Goal: Check status: Check status

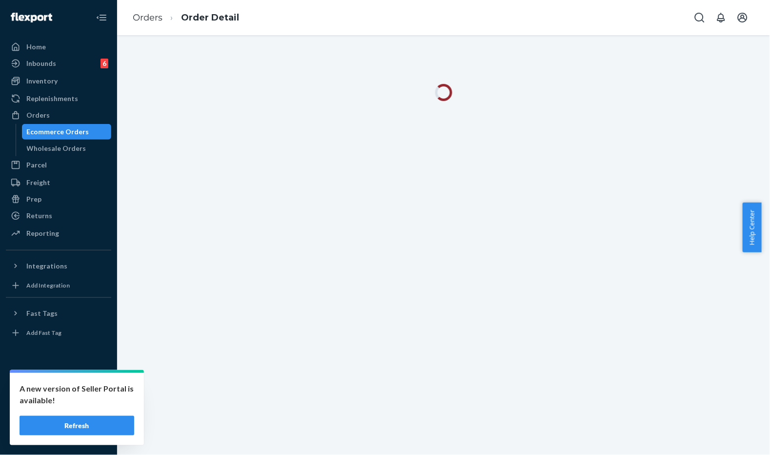
click at [611, 127] on div at bounding box center [443, 245] width 653 height 420
click at [612, 102] on div at bounding box center [443, 98] width 638 height 29
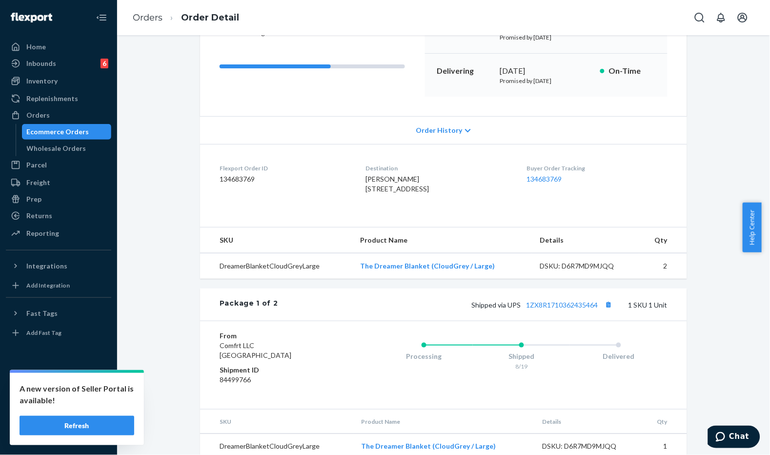
scroll to position [163, 0]
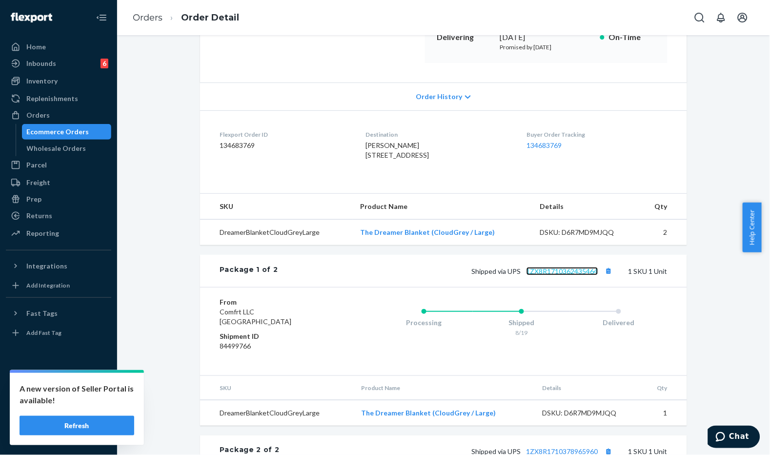
click at [562, 275] on link "1ZX8R1710362435464" at bounding box center [563, 271] width 72 height 8
click at [459, 183] on dl "Flexport Order ID 134683769 Destination [PERSON_NAME] [STREET_ADDRESS] US Buyer…" at bounding box center [443, 146] width 487 height 73
drag, startPoint x: 358, startPoint y: 158, endPoint x: 384, endPoint y: 177, distance: 32.8
click at [384, 177] on dl "Flexport Order ID 134683769 Destination [PERSON_NAME] [STREET_ADDRESS] US Buyer…" at bounding box center [443, 146] width 487 height 73
copy span "[STREET_ADDRESS]"
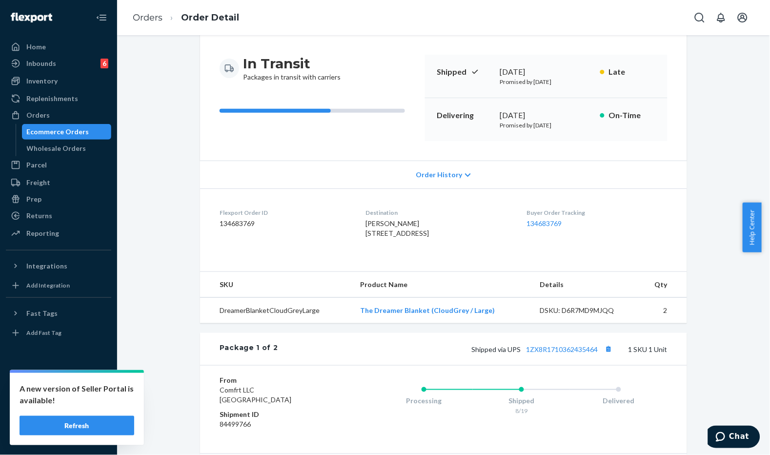
scroll to position [0, 0]
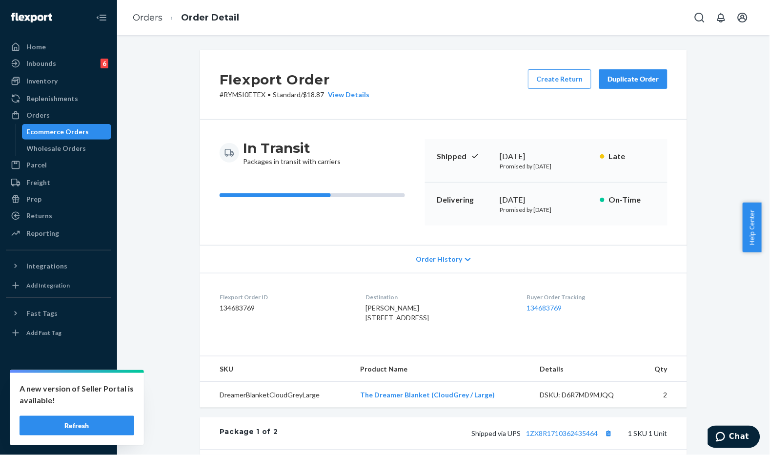
click at [352, 130] on div "In Transit Packages in transit with carriers Shipped [DATE] Promised by [DATE] …" at bounding box center [443, 182] width 487 height 125
click at [386, 185] on div "In Transit Packages in transit with carriers" at bounding box center [319, 182] width 198 height 86
click at [163, 232] on div "Flexport Order # RYMSI0ETEX • Standard / $18.87 View Details Create Return Dupl…" at bounding box center [443, 415] width 638 height 731
click at [417, 116] on div "Flexport Order # RYMSI0ETEX • Standard / $18.87 View Details Create Return Dupl…" at bounding box center [443, 85] width 487 height 70
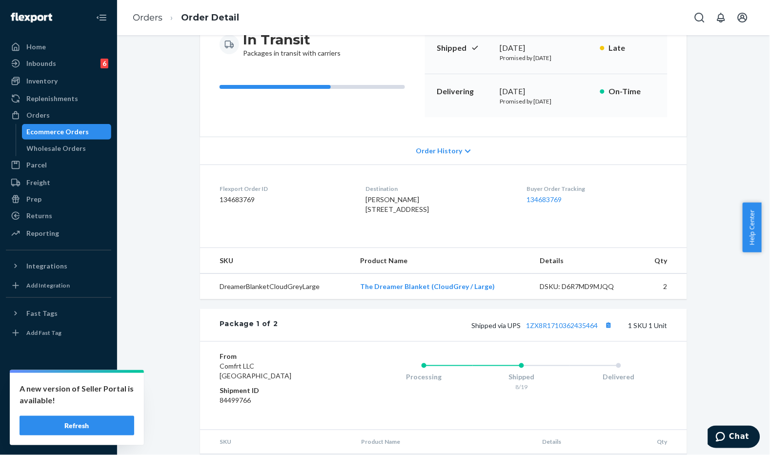
drag, startPoint x: 361, startPoint y: 207, endPoint x: 416, endPoint y: 224, distance: 57.4
click at [416, 224] on dl "Flexport Order ID 134683769 Destination [PERSON_NAME] [STREET_ADDRESS] US Buyer…" at bounding box center [443, 200] width 487 height 73
copy span "[STREET_ADDRESS]-"
click at [421, 238] on dl "Flexport Order ID 134683769 Destination [PERSON_NAME] [STREET_ADDRESS] US Buyer…" at bounding box center [443, 200] width 487 height 73
drag, startPoint x: 369, startPoint y: 228, endPoint x: 354, endPoint y: 208, distance: 25.4
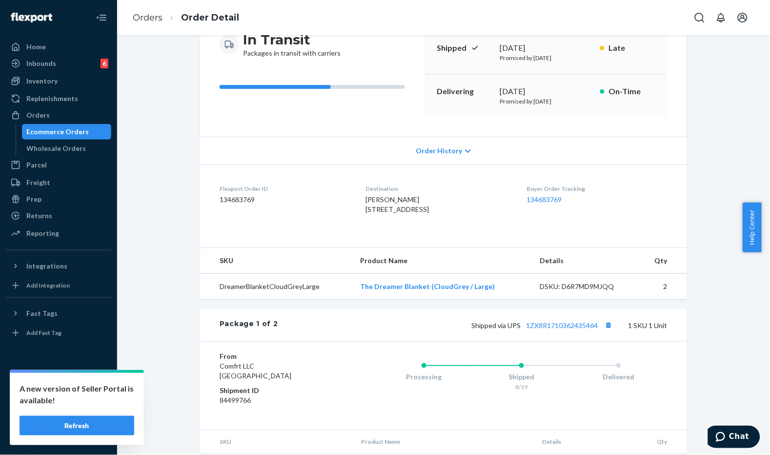
click at [354, 208] on dl "Flexport Order ID 134683769 Destination [PERSON_NAME] [STREET_ADDRESS] US Buyer…" at bounding box center [443, 200] width 487 height 73
copy span "[STREET_ADDRESS]"
click at [153, 21] on link "Orders" at bounding box center [148, 17] width 30 height 11
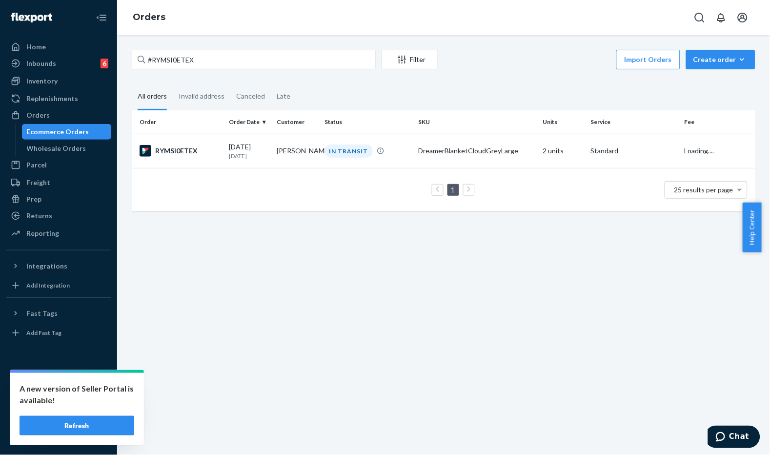
scroll to position [0, 0]
click at [289, 66] on input "#RYMSI0ETEX" at bounding box center [254, 60] width 244 height 20
paste input "SY5LYXZFX"
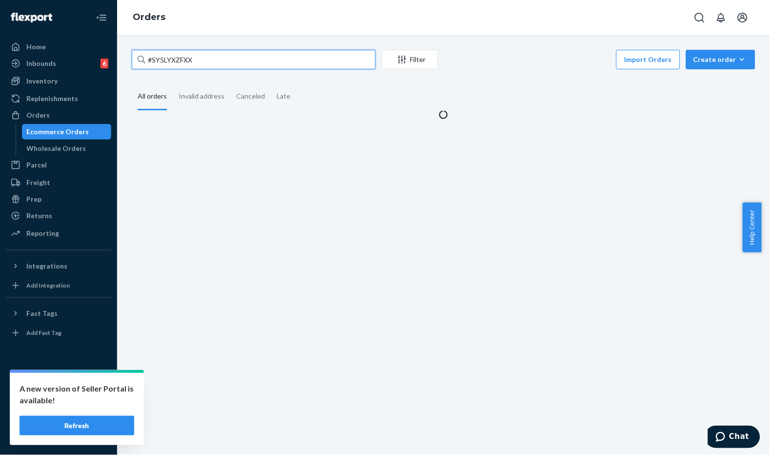
type input "#SY5LYXZFXX"
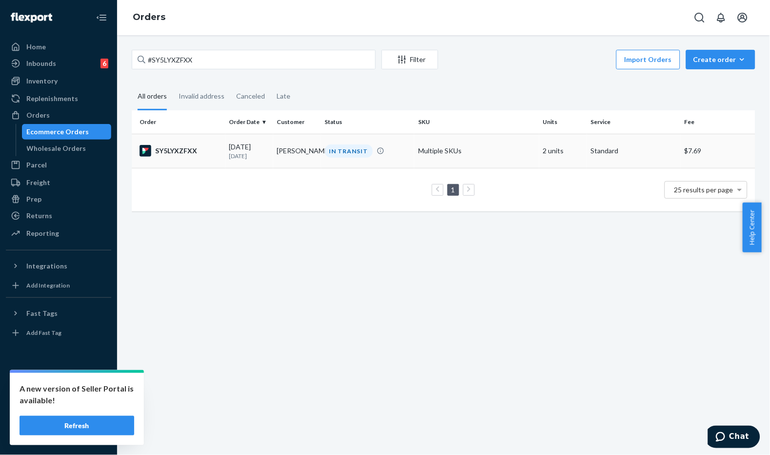
click at [289, 149] on td "[PERSON_NAME]" at bounding box center [297, 151] width 48 height 34
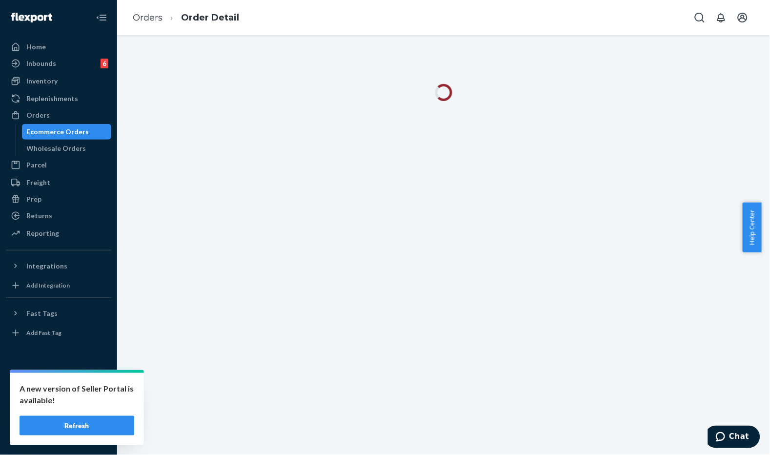
click at [388, 244] on div at bounding box center [443, 245] width 653 height 420
click at [97, 126] on div "Ecommerce Orders" at bounding box center [67, 132] width 88 height 14
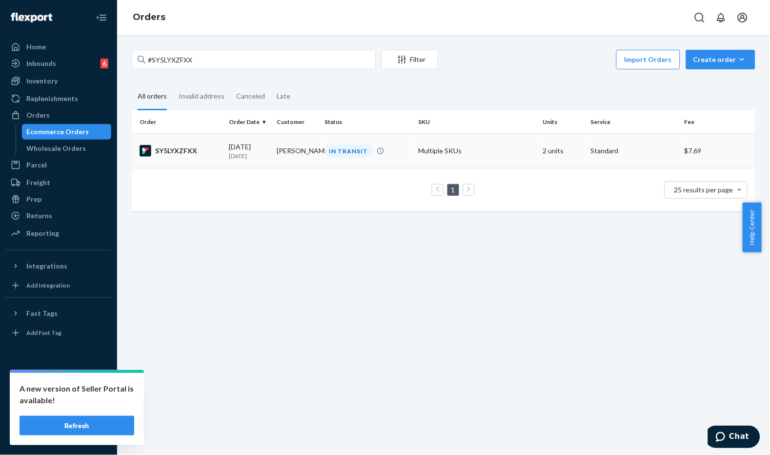
click at [301, 156] on td "[PERSON_NAME]" at bounding box center [297, 151] width 48 height 34
click at [306, 152] on td "[PERSON_NAME]" at bounding box center [297, 151] width 48 height 34
